Goal: Information Seeking & Learning: Find specific fact

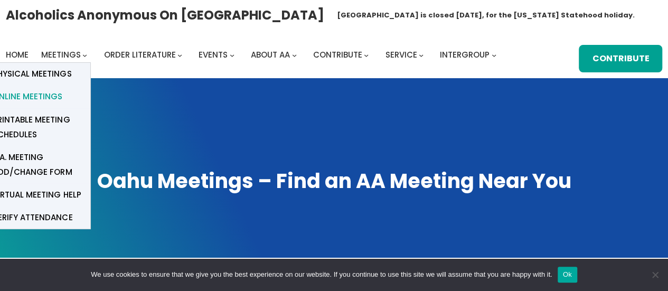
click at [38, 92] on span "Online Meetings" at bounding box center [28, 96] width 70 height 15
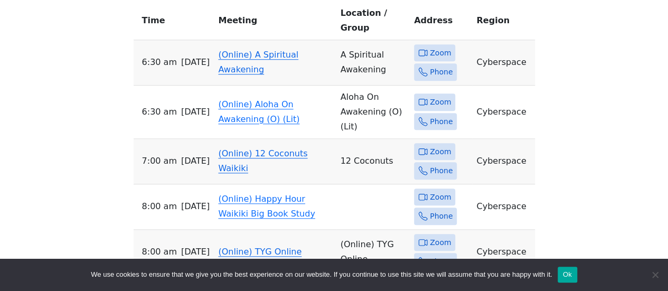
scroll to position [484, 0]
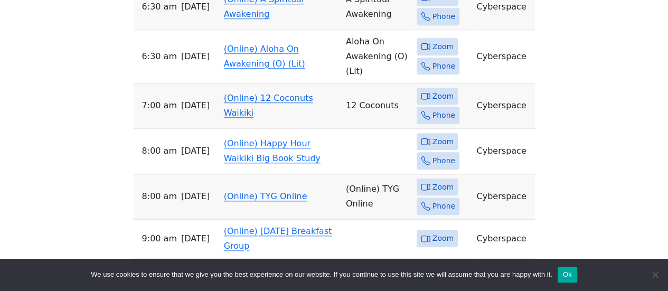
click at [566, 273] on button "Ok" at bounding box center [568, 275] width 20 height 16
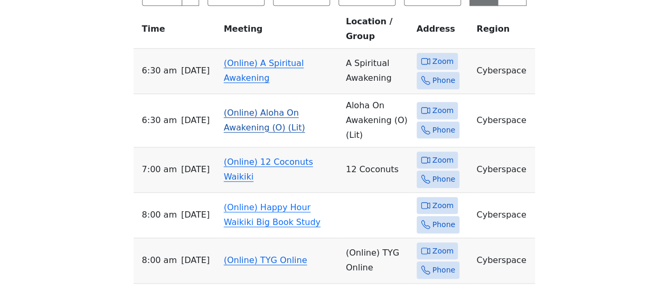
scroll to position [418, 0]
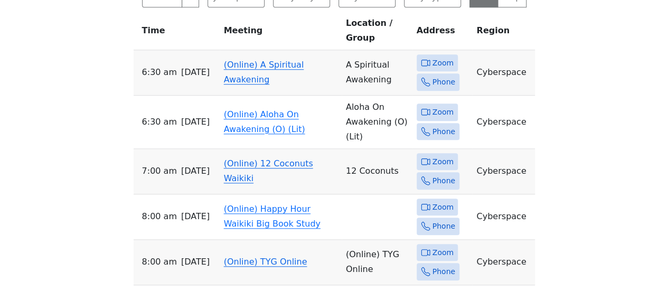
click at [437, 57] on span "Zoom" at bounding box center [443, 63] width 21 height 13
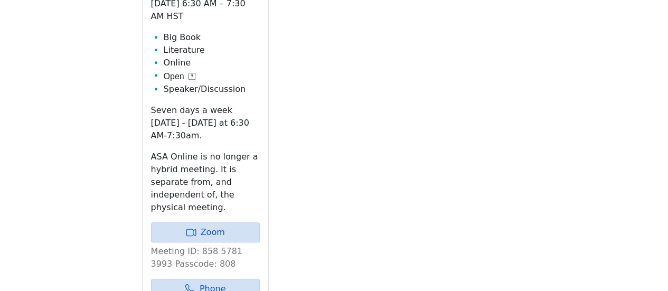
scroll to position [457, 0]
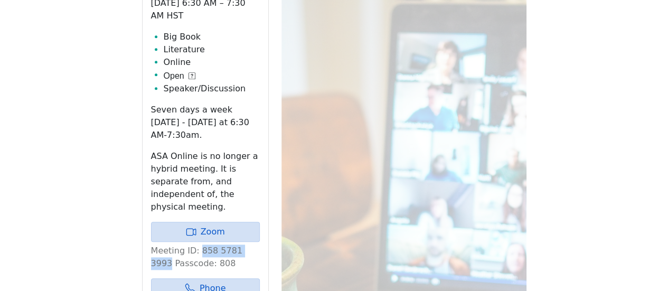
drag, startPoint x: 255, startPoint y: 221, endPoint x: 198, endPoint y: 228, distance: 57.4
click at [198, 245] on p "Meeting ID: 858 5781 3993 Passcode: 808" at bounding box center [205, 257] width 109 height 25
copy p "858 5781 3993"
